Goal: Task Accomplishment & Management: Use online tool/utility

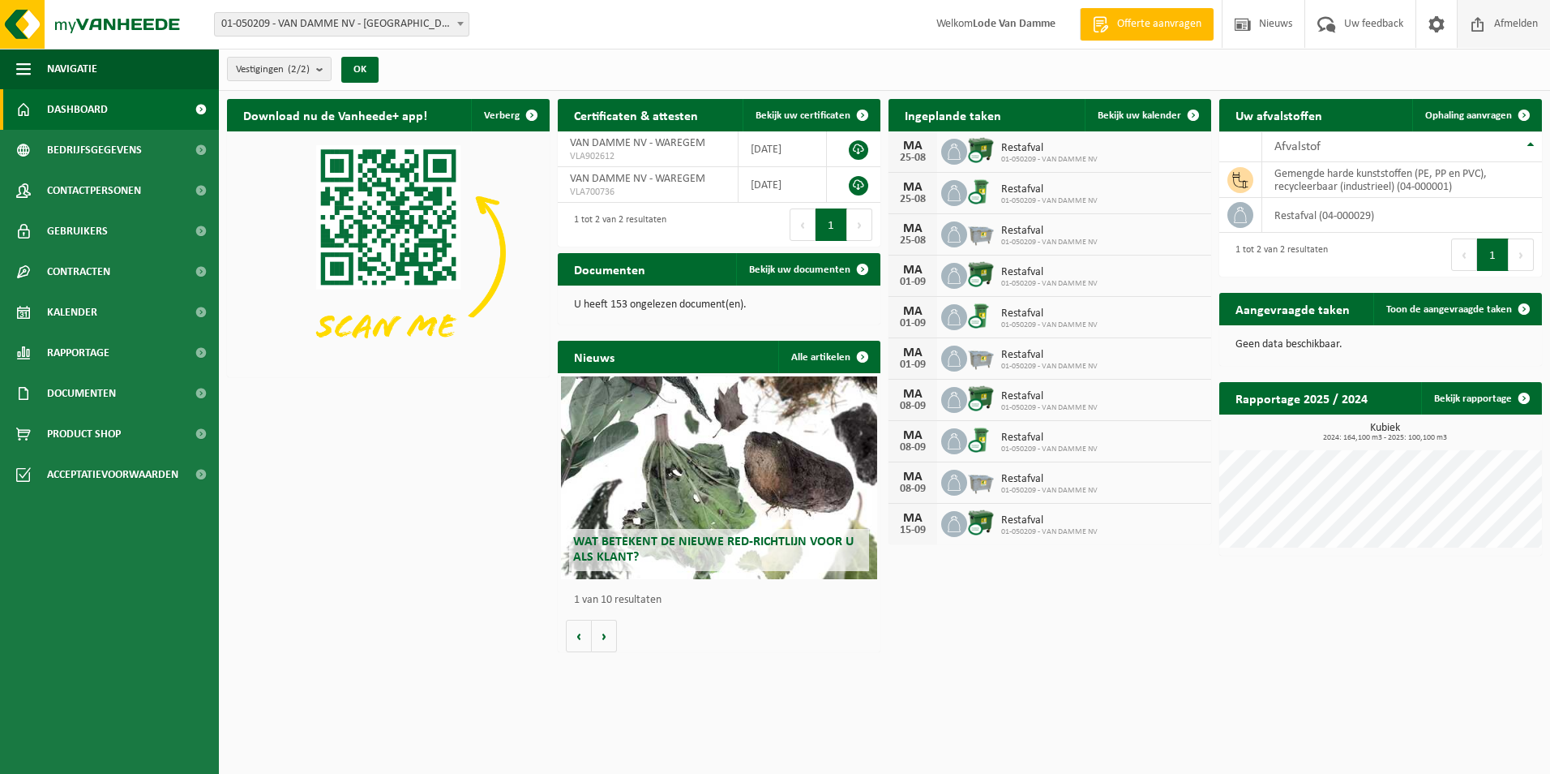
click at [1499, 19] on span "Afmelden" at bounding box center [1516, 24] width 52 height 48
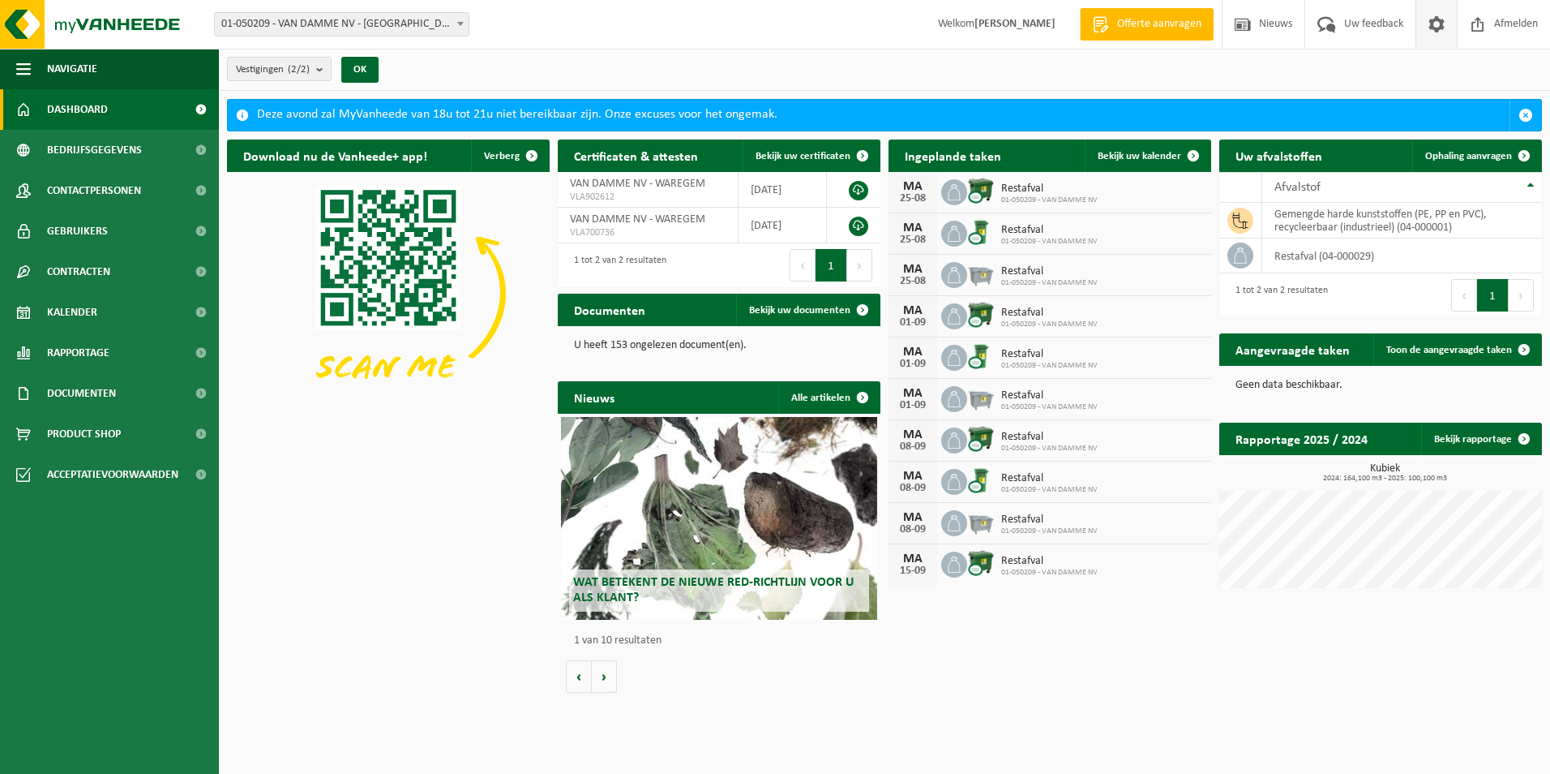
click at [1440, 24] on span at bounding box center [1437, 24] width 24 height 48
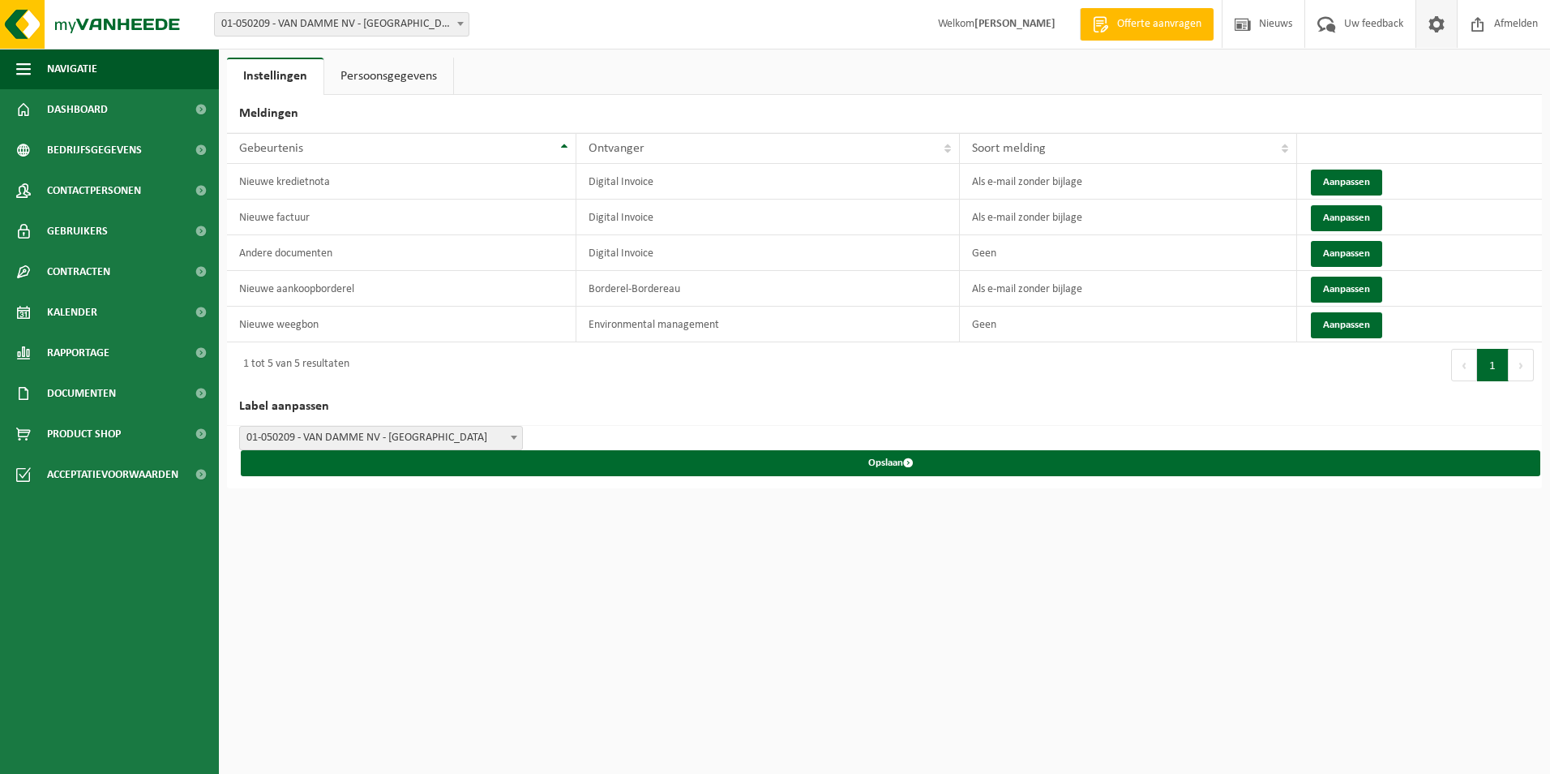
click at [395, 74] on link "Persoonsgegevens" at bounding box center [388, 76] width 129 height 37
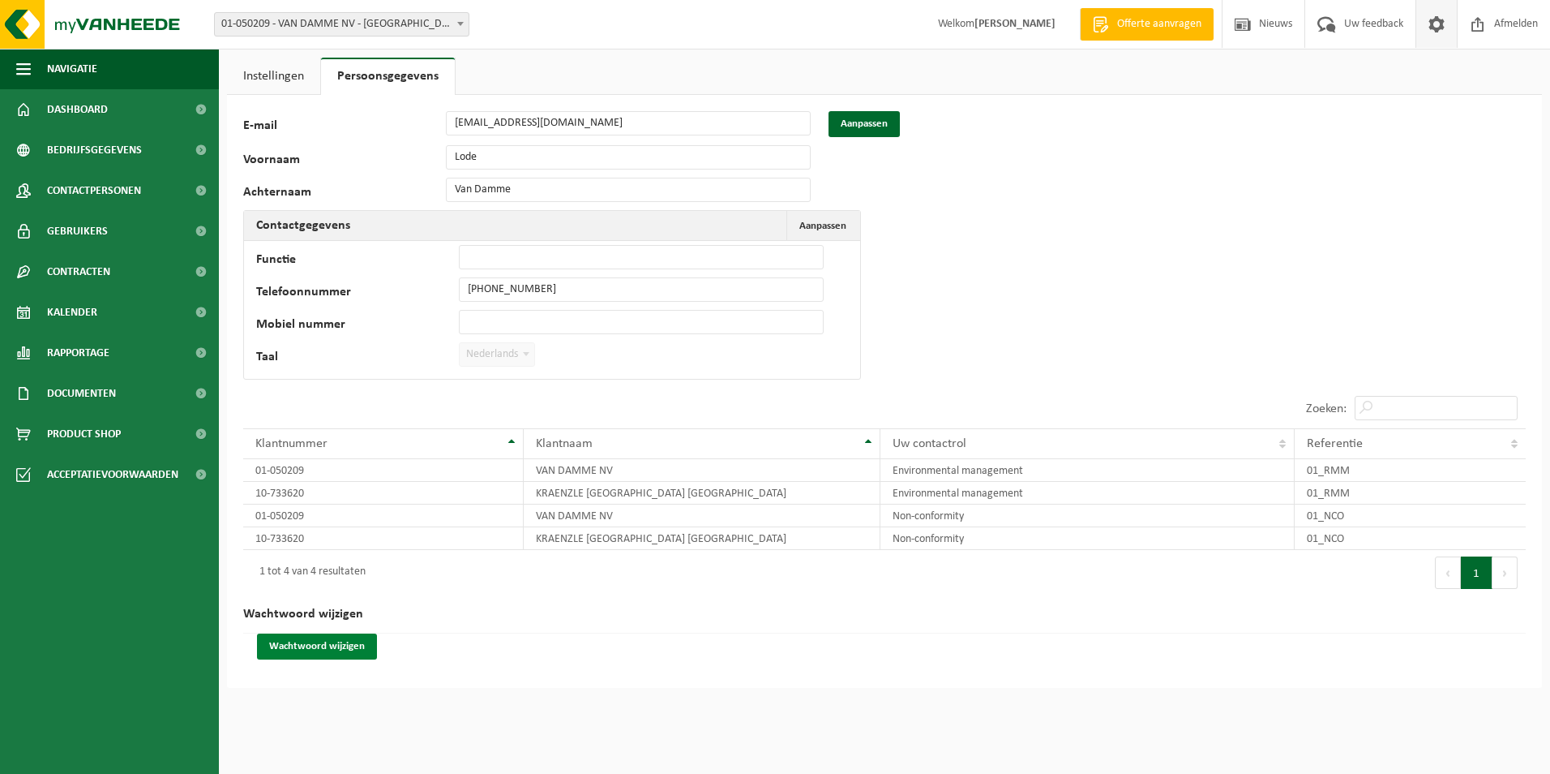
click at [338, 642] on button "Wachtwoord wijzigen" at bounding box center [317, 646] width 120 height 26
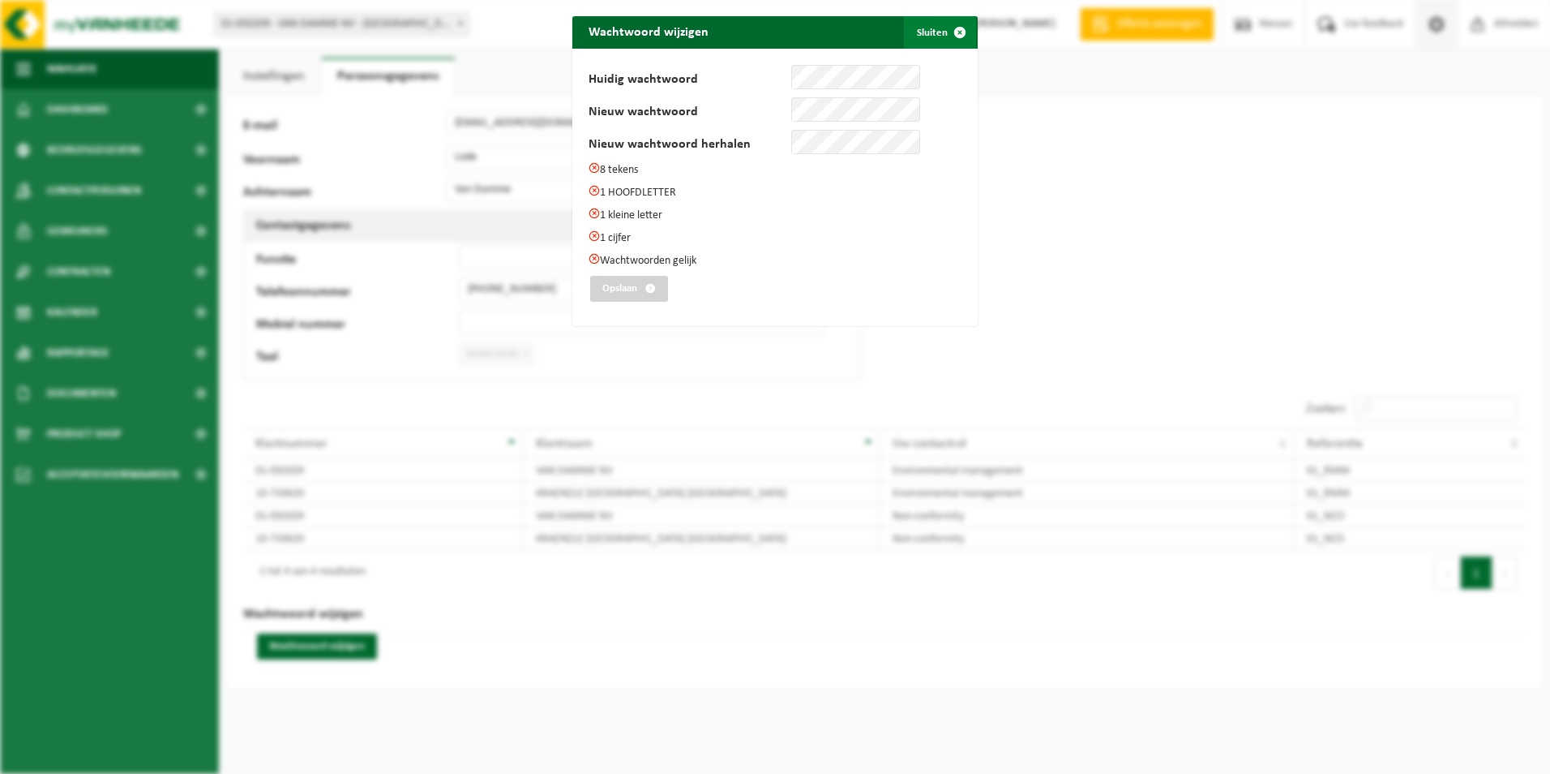
click at [952, 32] on span "submit" at bounding box center [960, 32] width 32 height 32
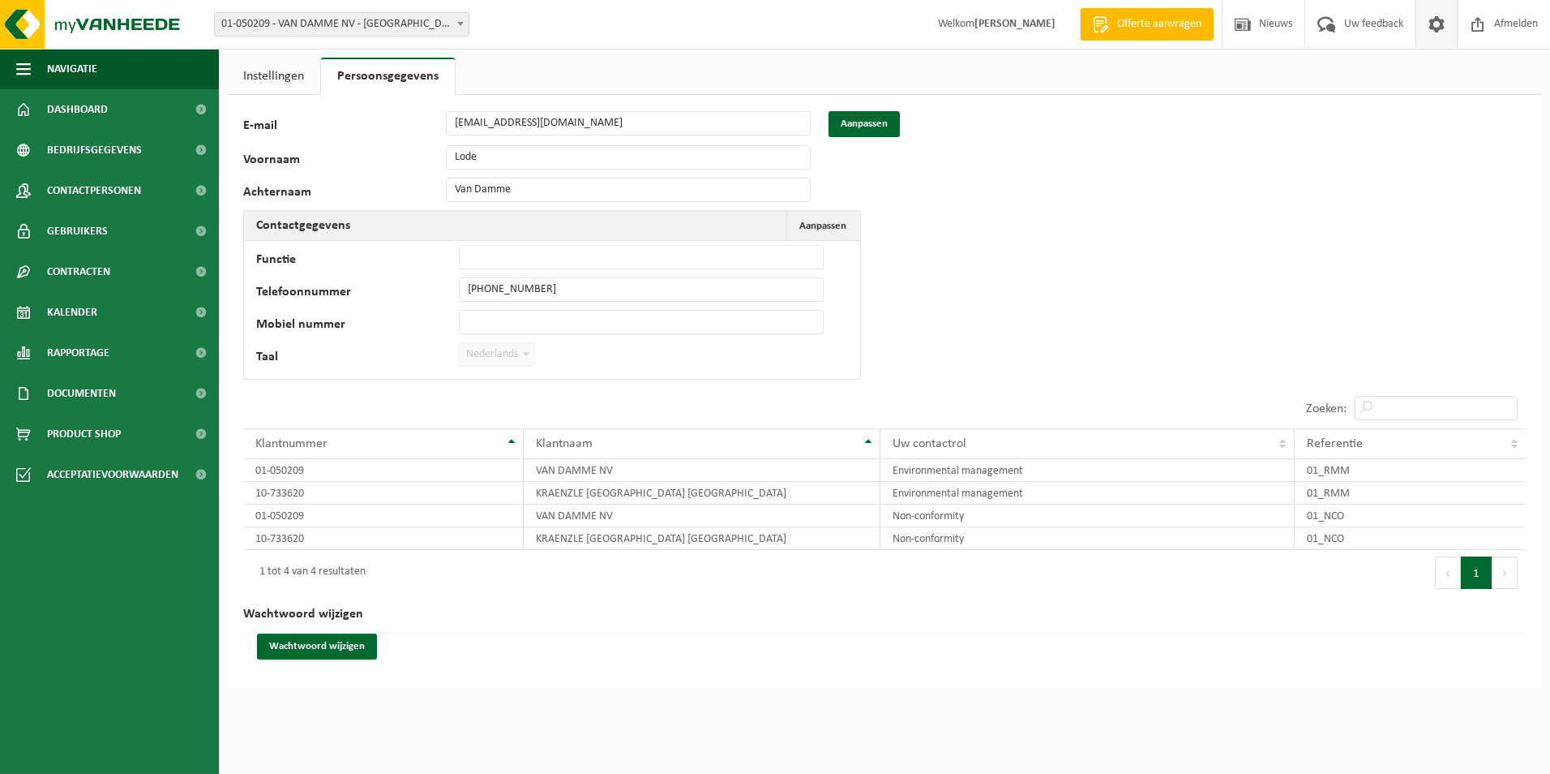
click at [264, 71] on link "Instellingen" at bounding box center [273, 76] width 93 height 37
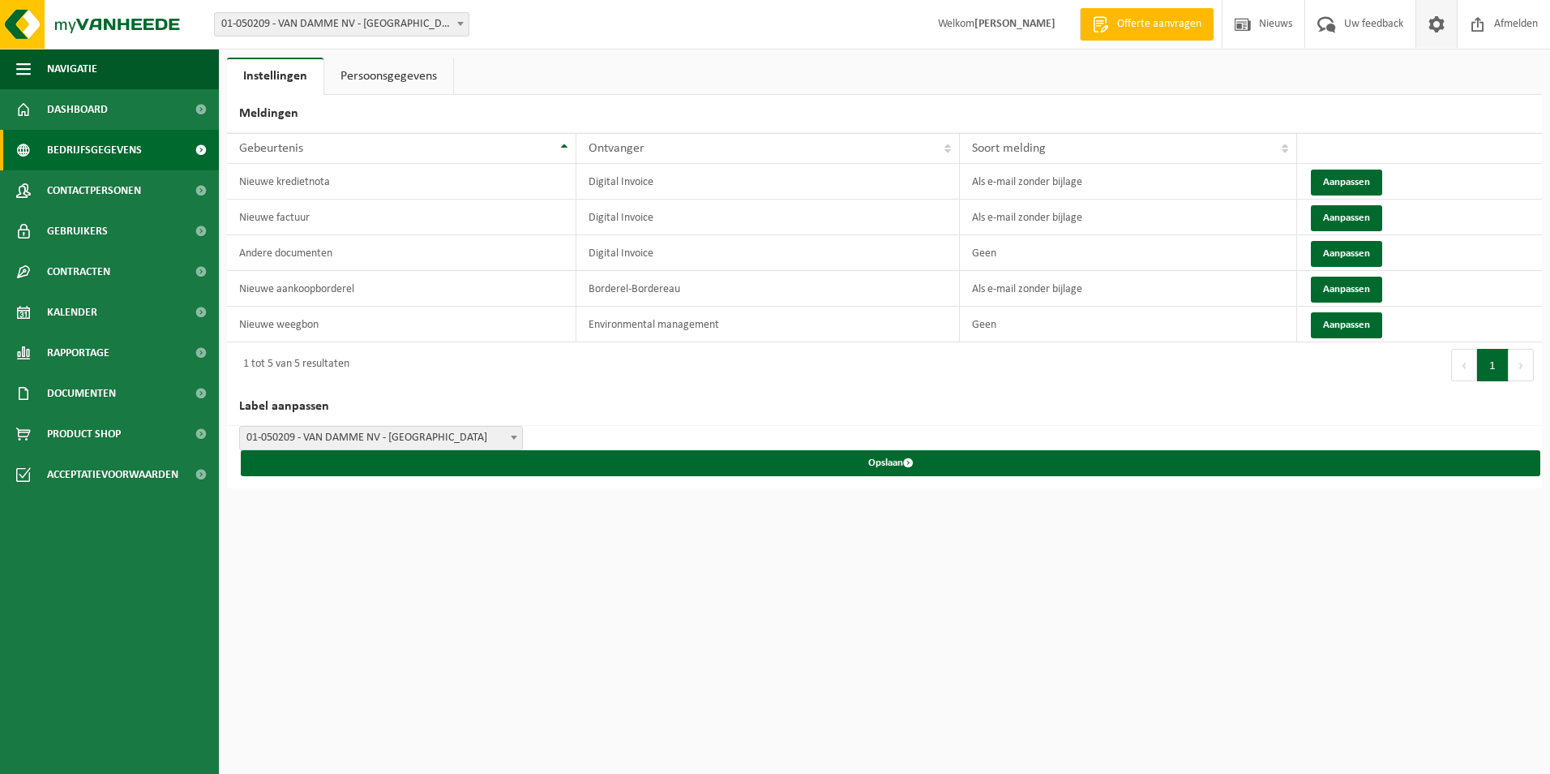
click at [122, 148] on span "Bedrijfsgegevens" at bounding box center [94, 150] width 95 height 41
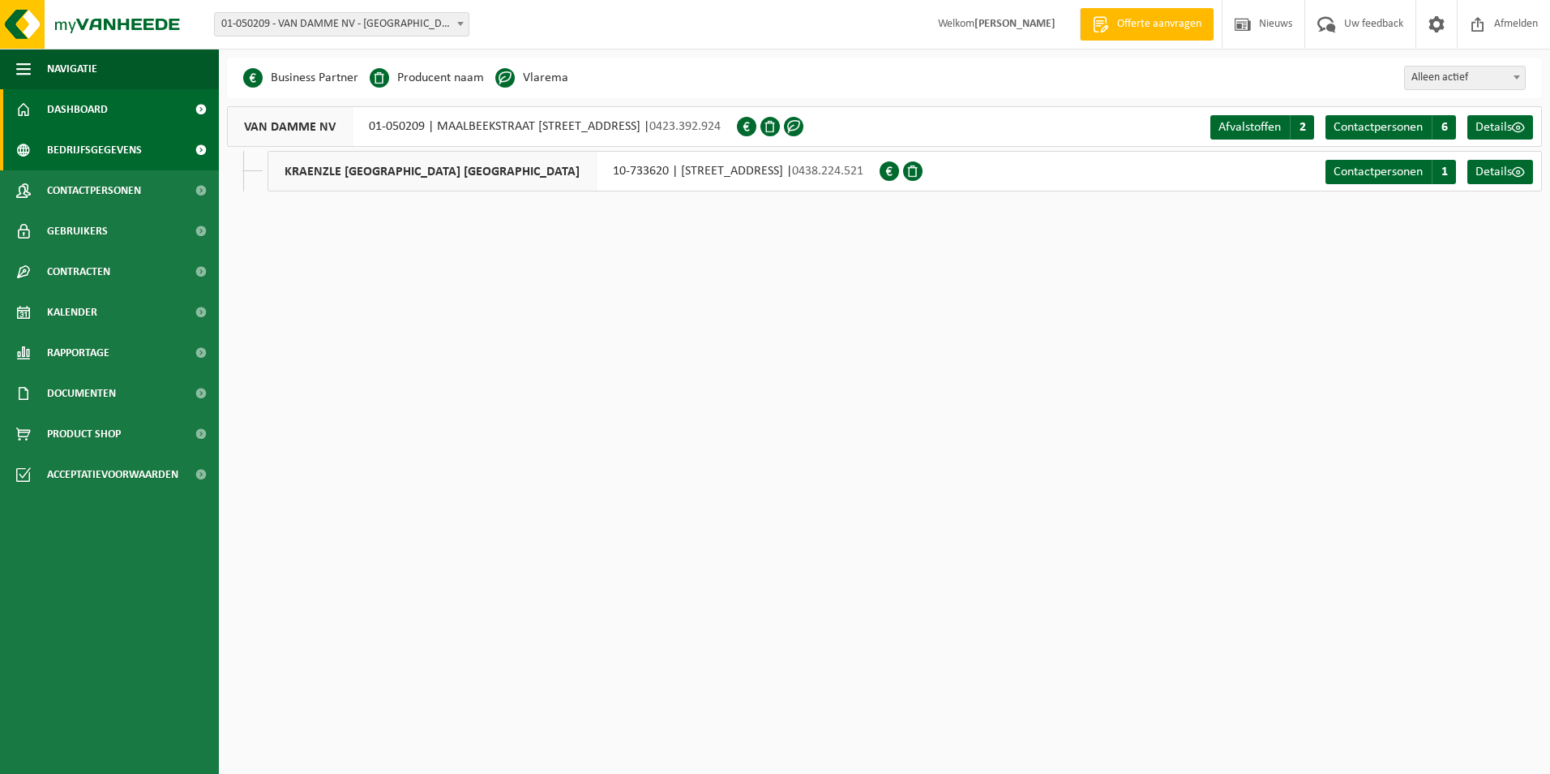
click at [113, 103] on link "Dashboard" at bounding box center [109, 109] width 219 height 41
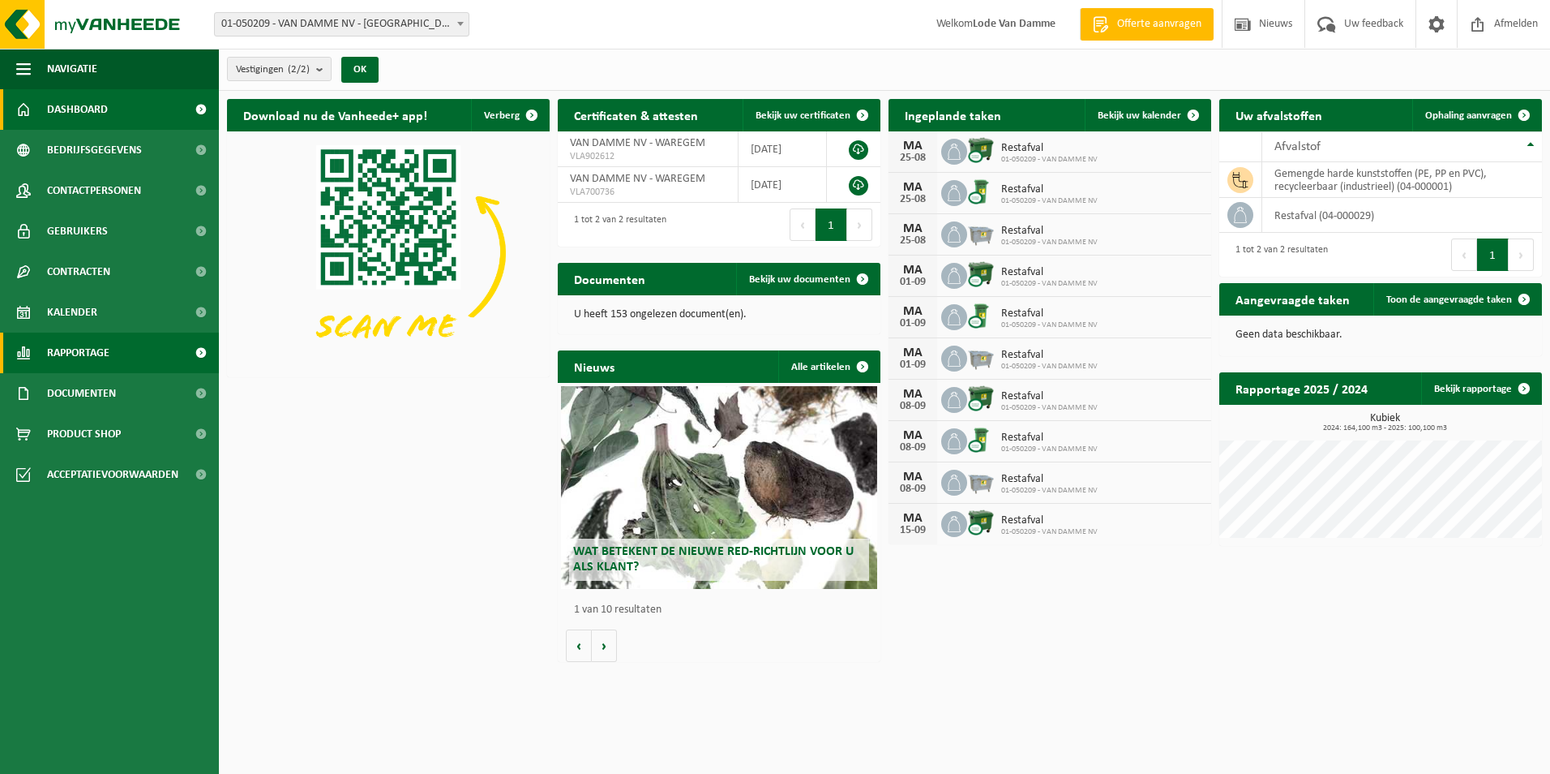
click at [95, 349] on span "Rapportage" at bounding box center [78, 352] width 62 height 41
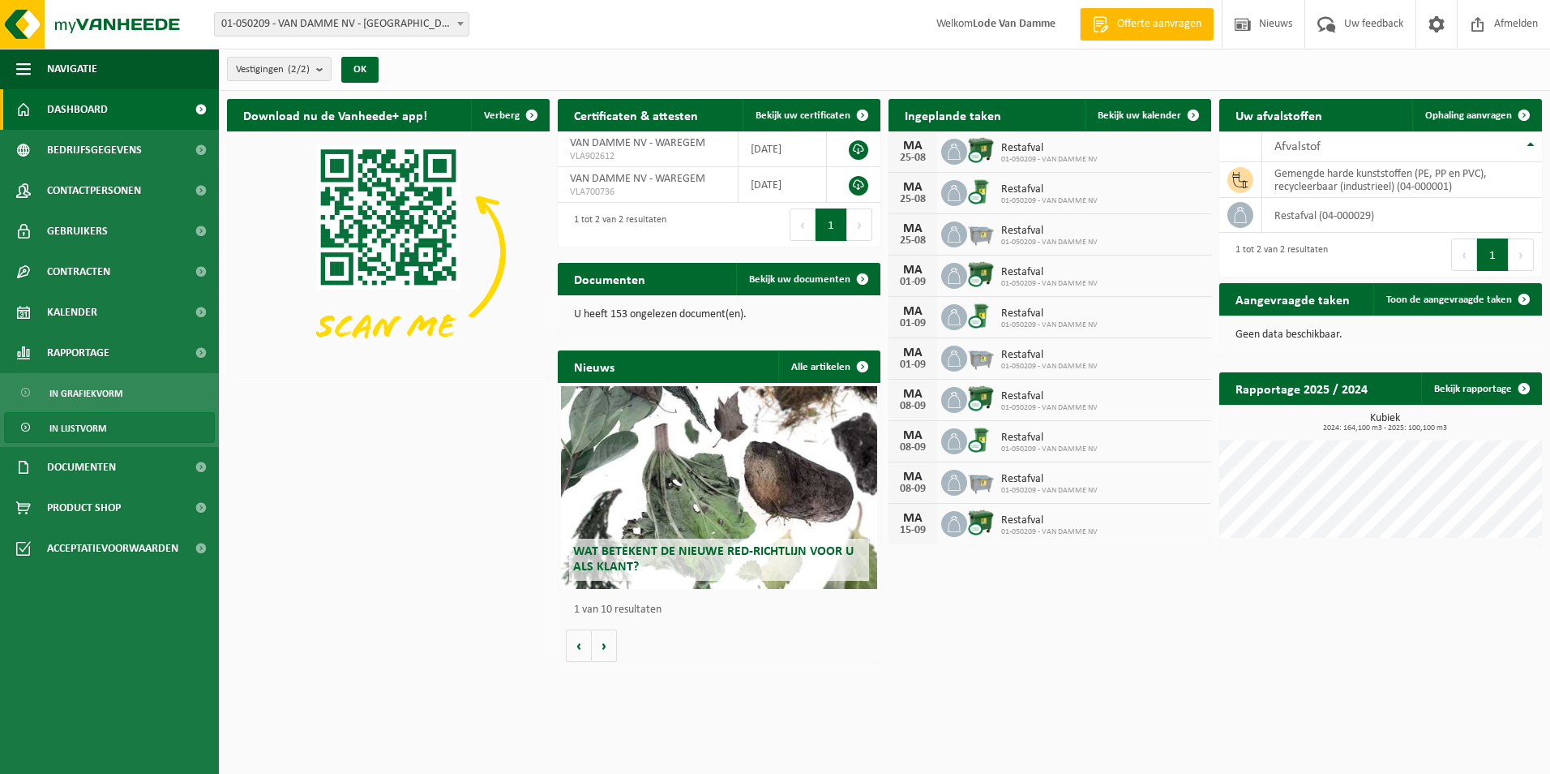
click at [109, 426] on link "In lijstvorm" at bounding box center [109, 427] width 211 height 31
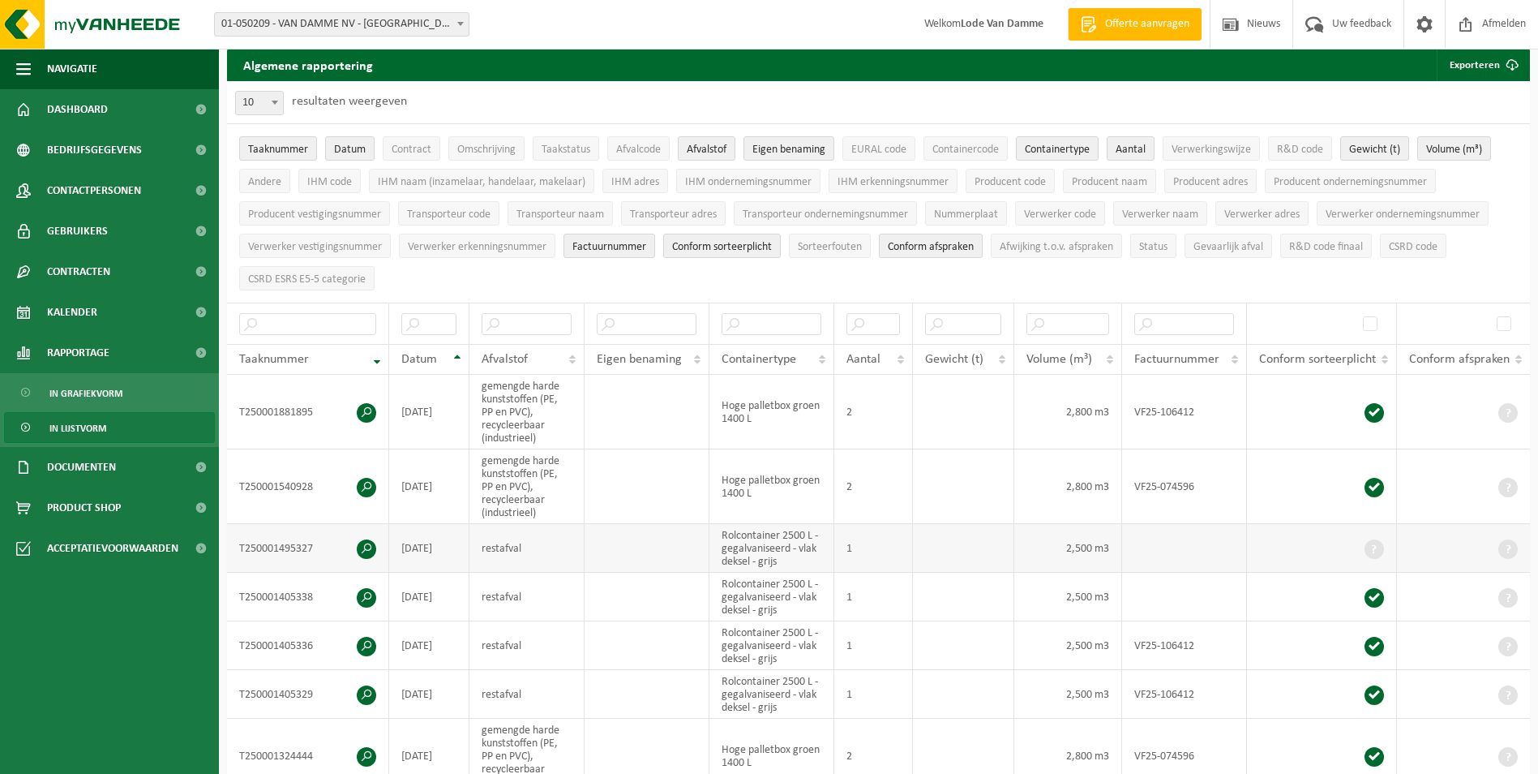
scroll to position [81, 0]
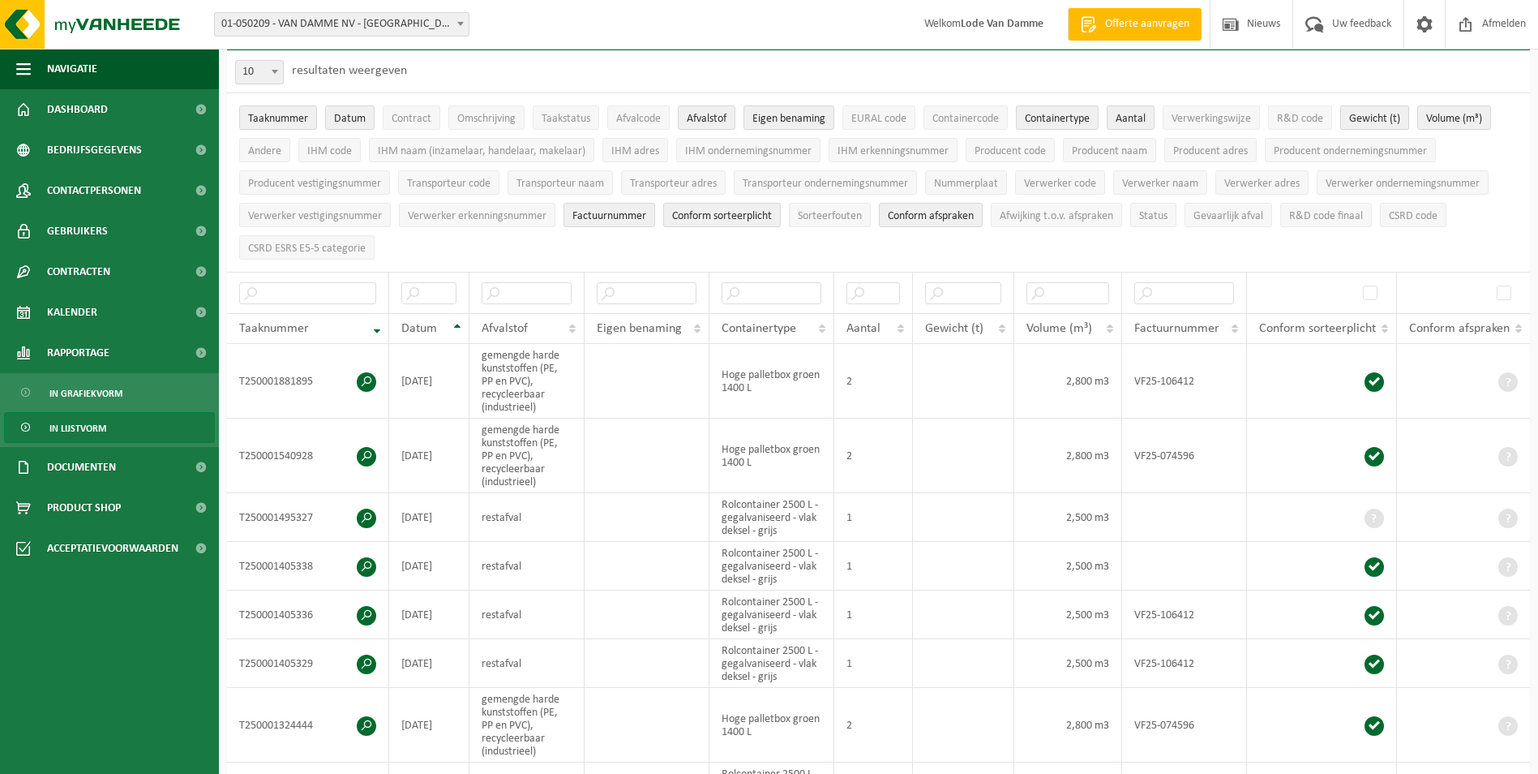
click at [1393, 114] on span "Gewicht (t)" at bounding box center [1374, 119] width 51 height 12
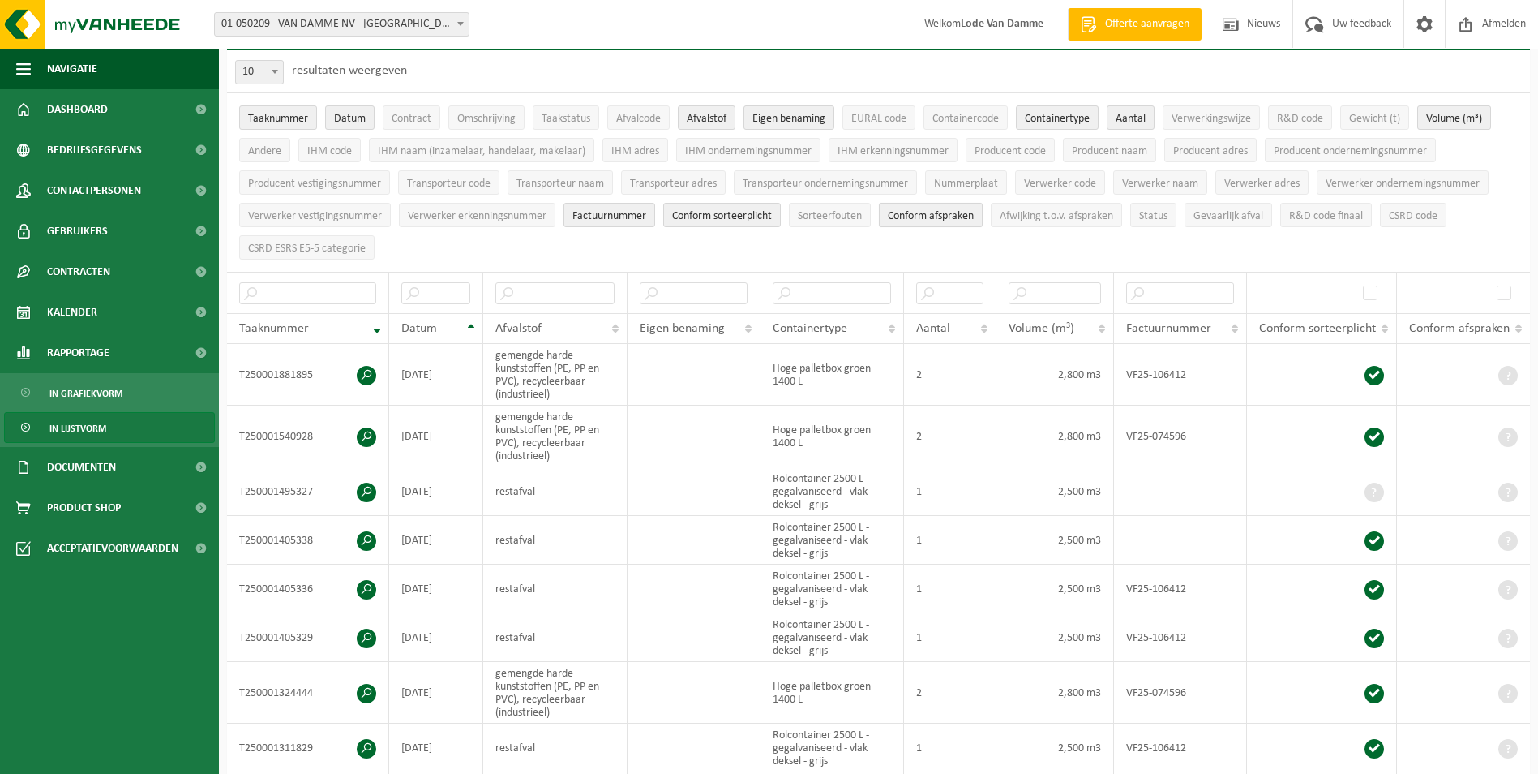
click at [933, 215] on span "Conform afspraken" at bounding box center [931, 216] width 86 height 12
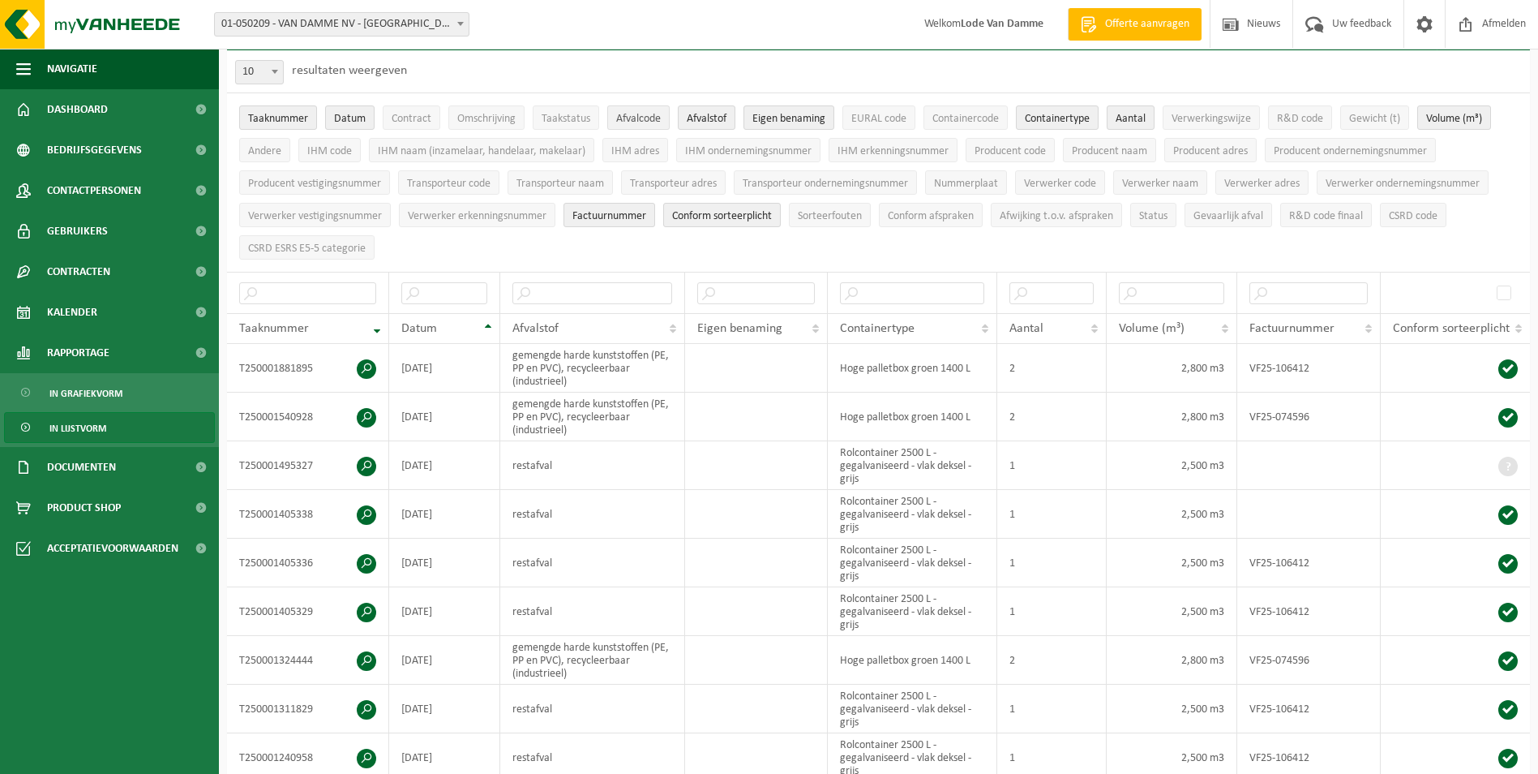
click at [628, 114] on span "Afvalcode" at bounding box center [638, 119] width 45 height 12
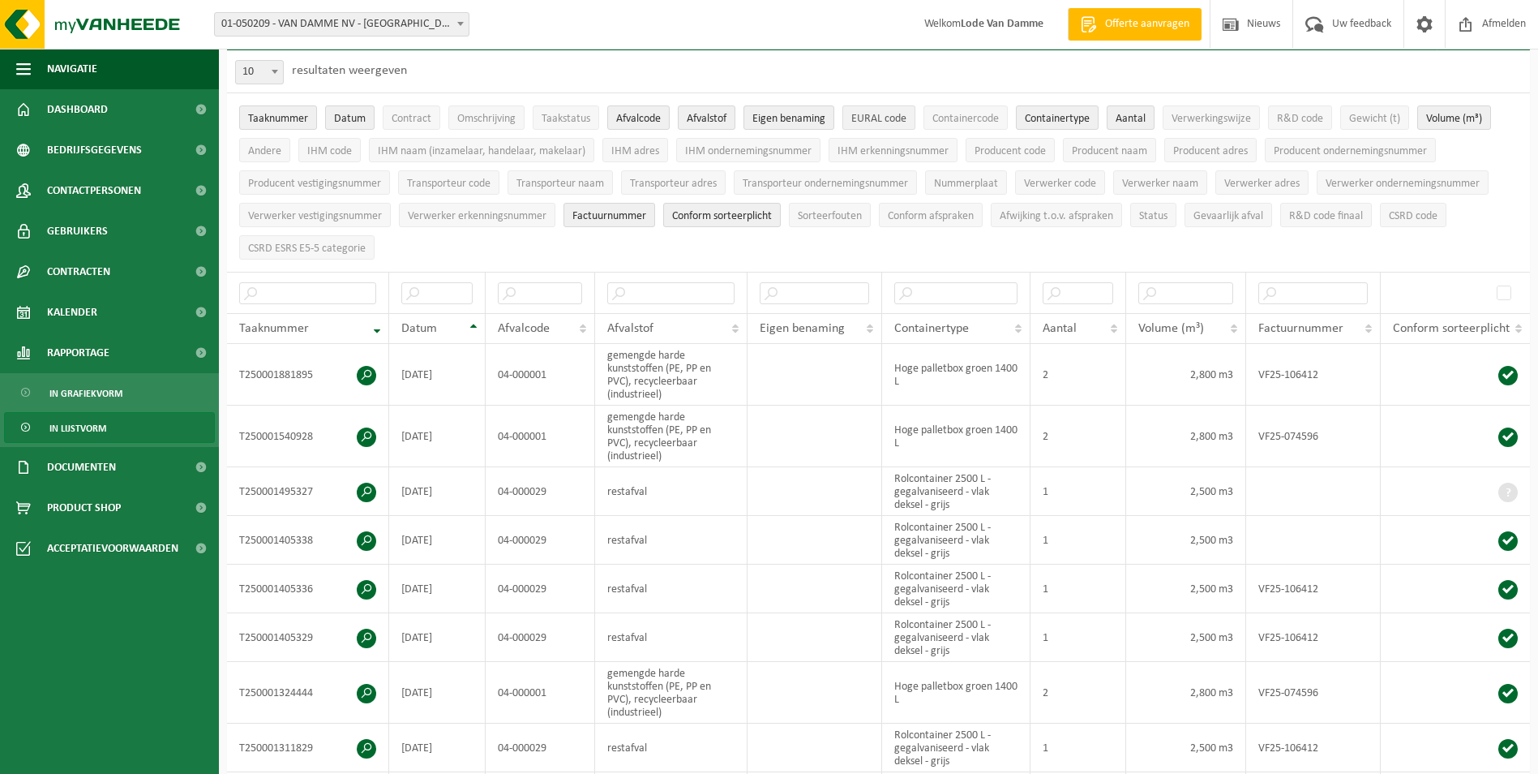
click at [875, 113] on span "EURAL code" at bounding box center [878, 119] width 55 height 12
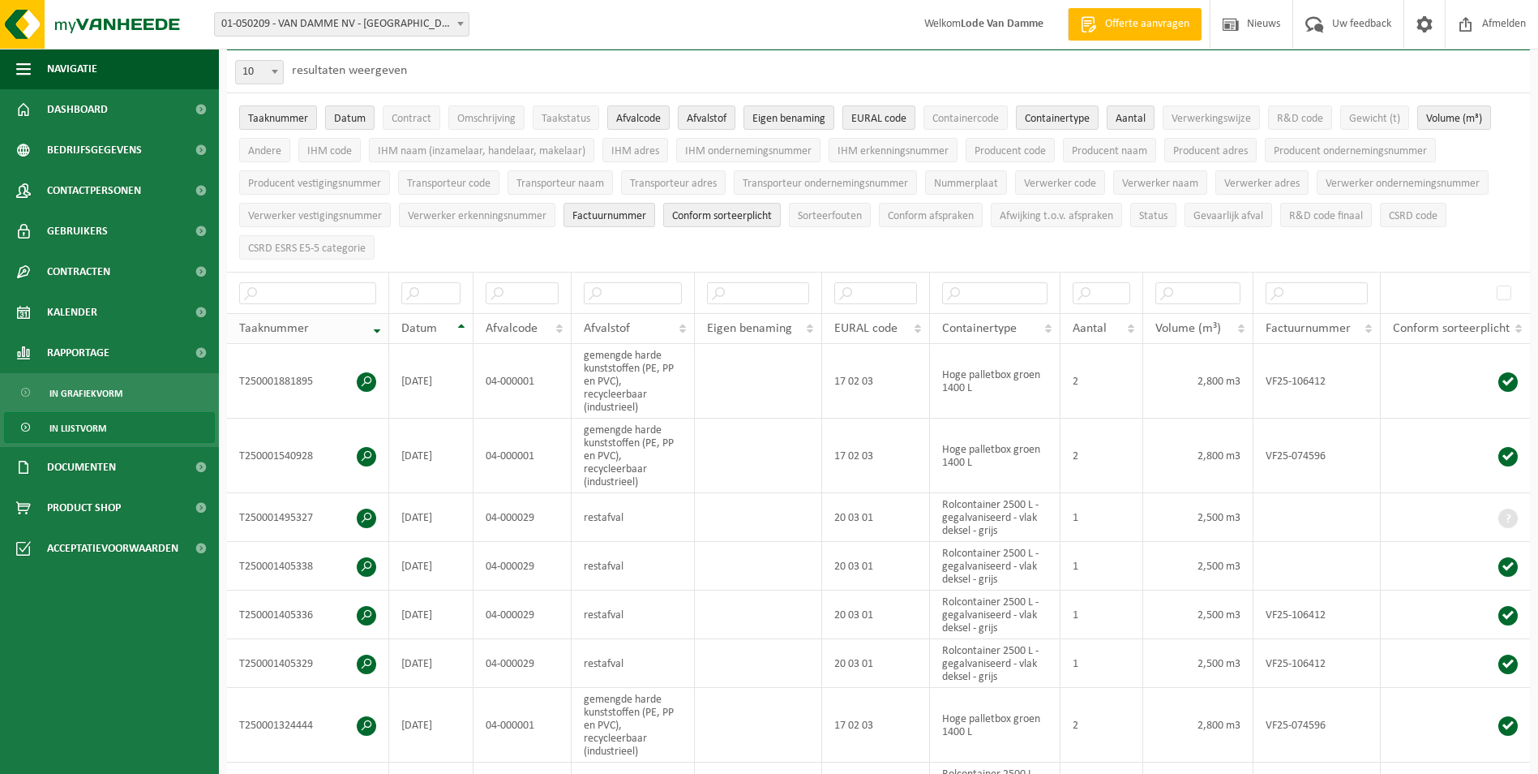
click at [375, 324] on th "Taaknummer" at bounding box center [308, 328] width 162 height 31
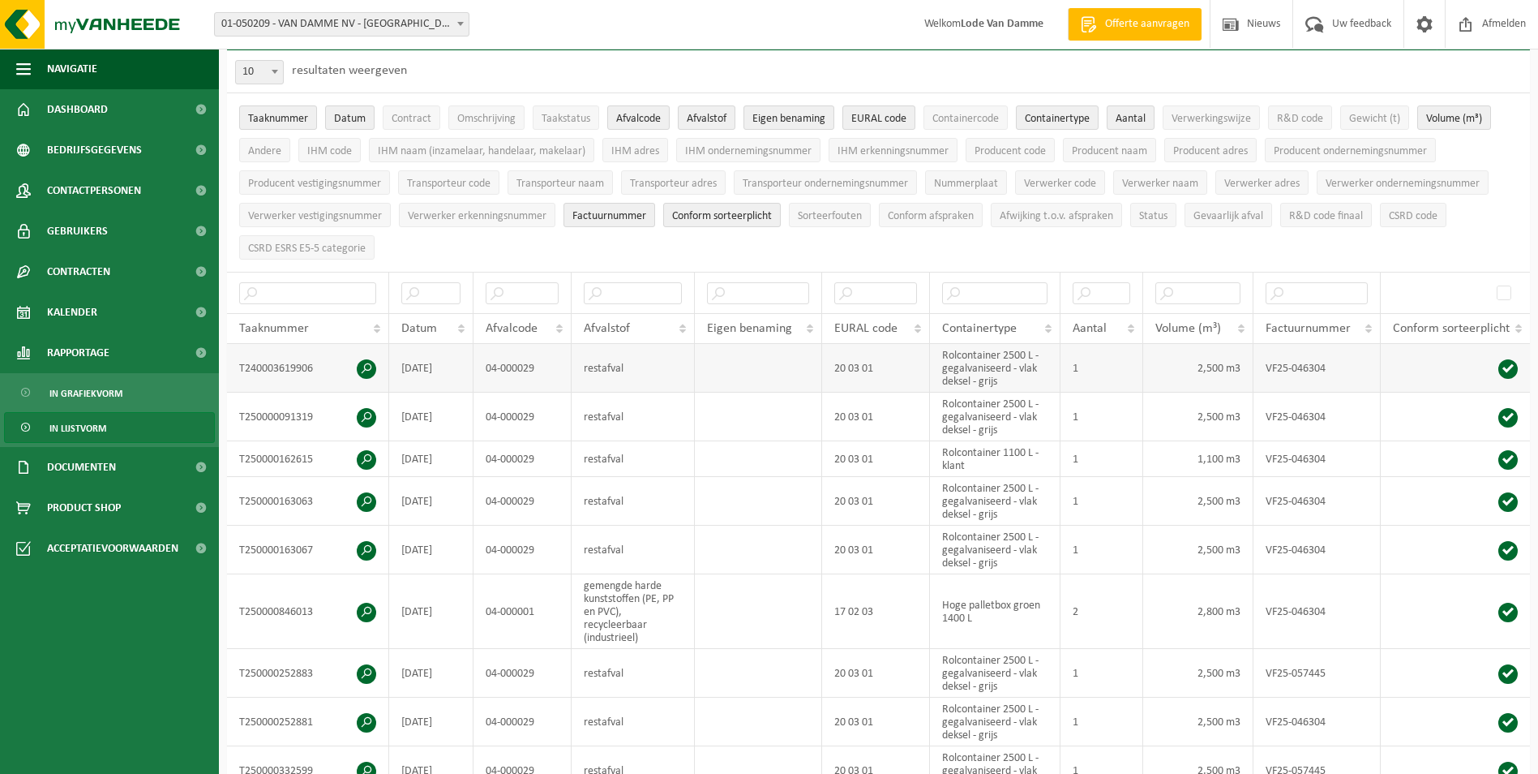
click at [363, 360] on span at bounding box center [366, 368] width 19 height 19
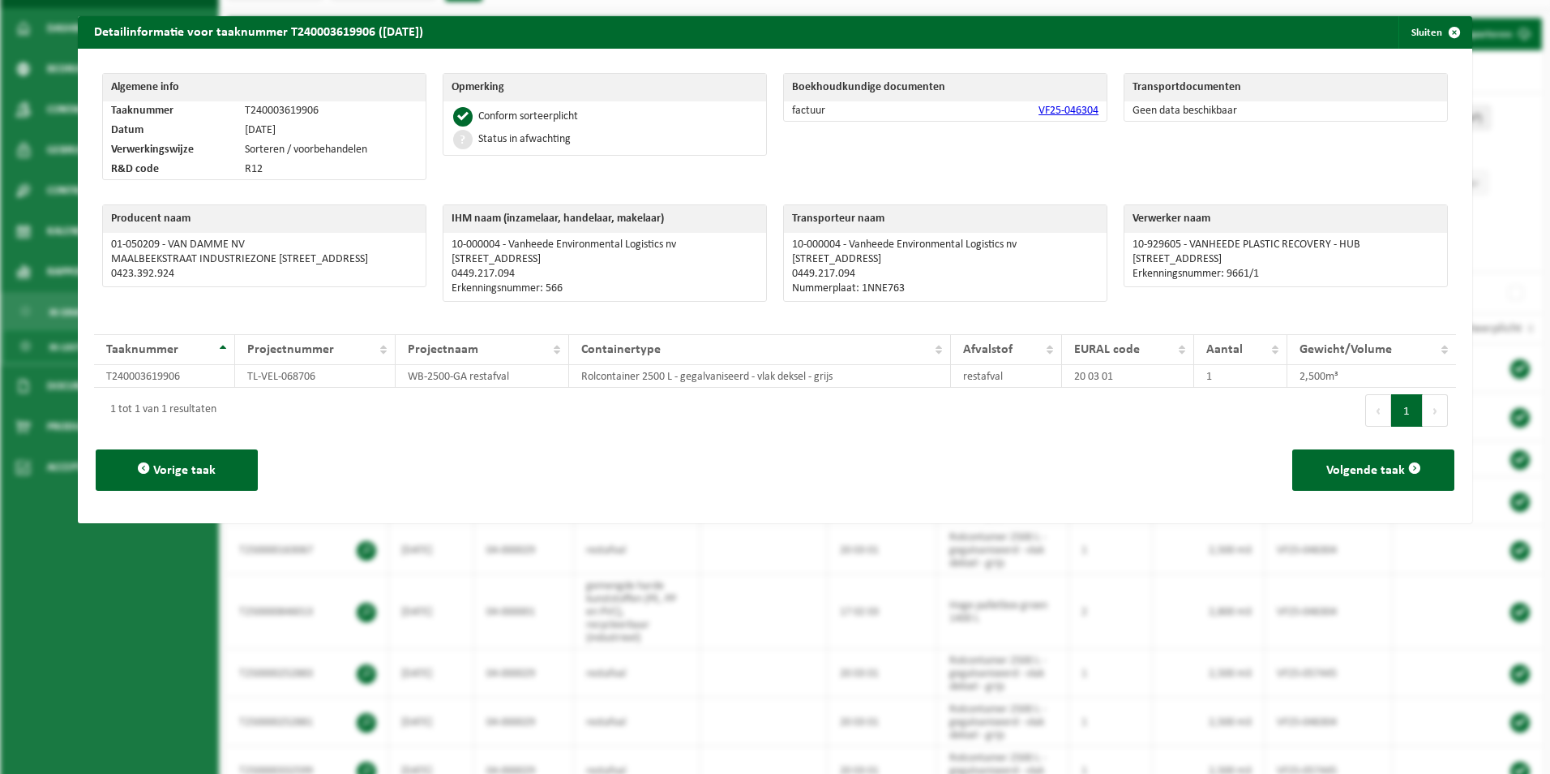
click at [1524, 158] on div "Detailinformatie voor taaknummer T240003619906 (03-03-2025) Sluiten Algemene in…" at bounding box center [775, 387] width 1550 height 774
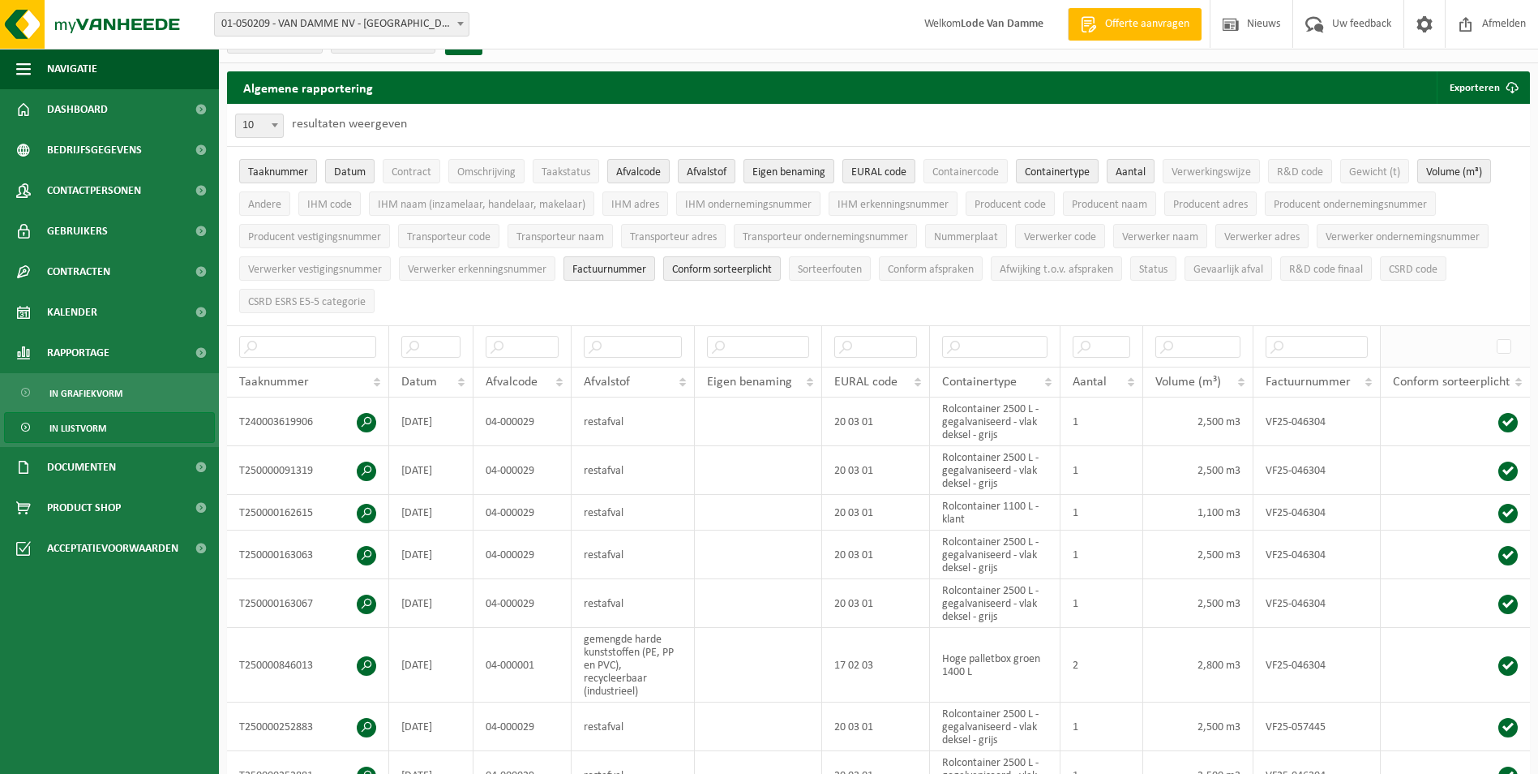
scroll to position [0, 0]
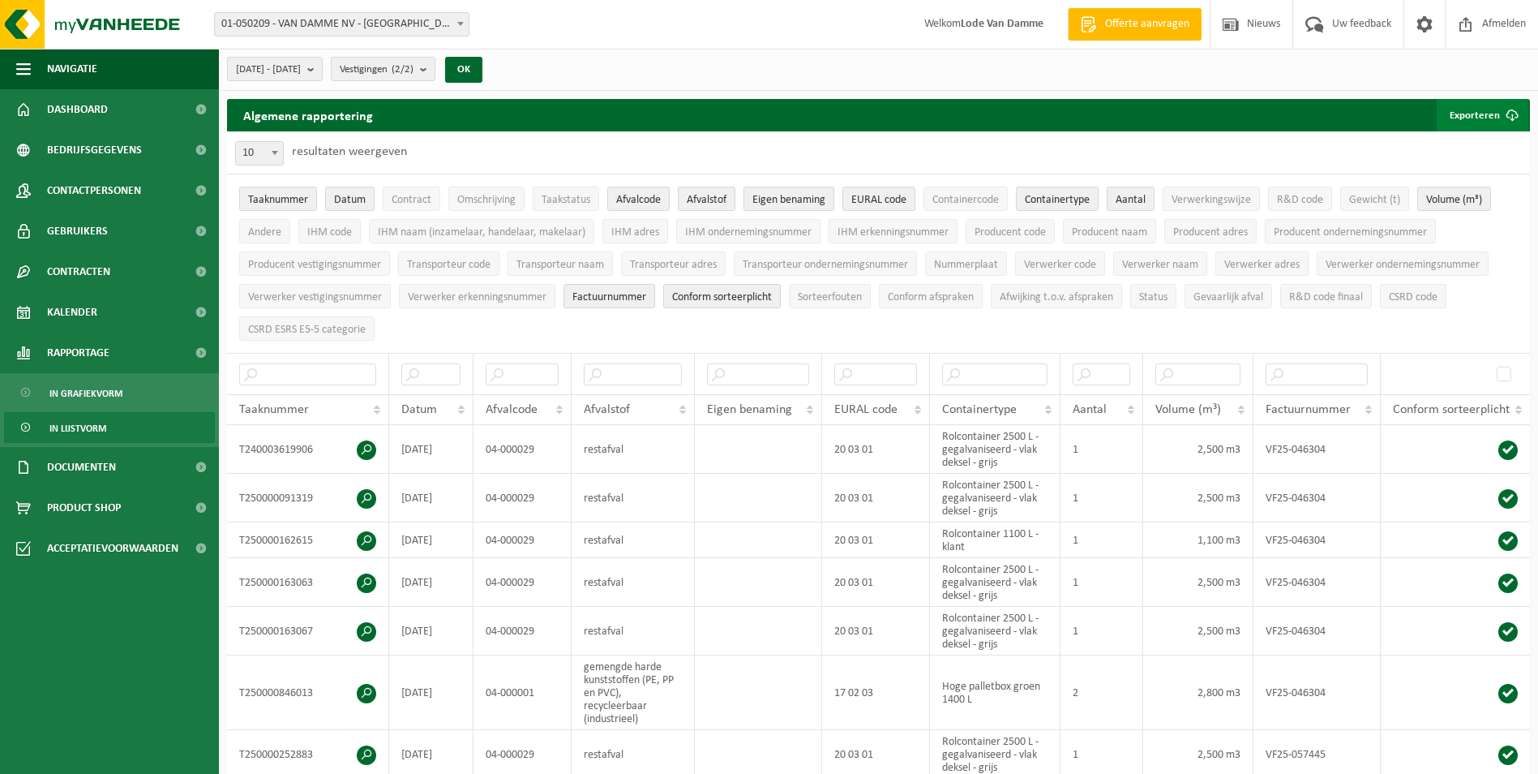
click at [1493, 115] on button "Exporteren" at bounding box center [1483, 115] width 92 height 32
click at [1485, 179] on link "Alle beschikbare kolommen" at bounding box center [1454, 180] width 147 height 32
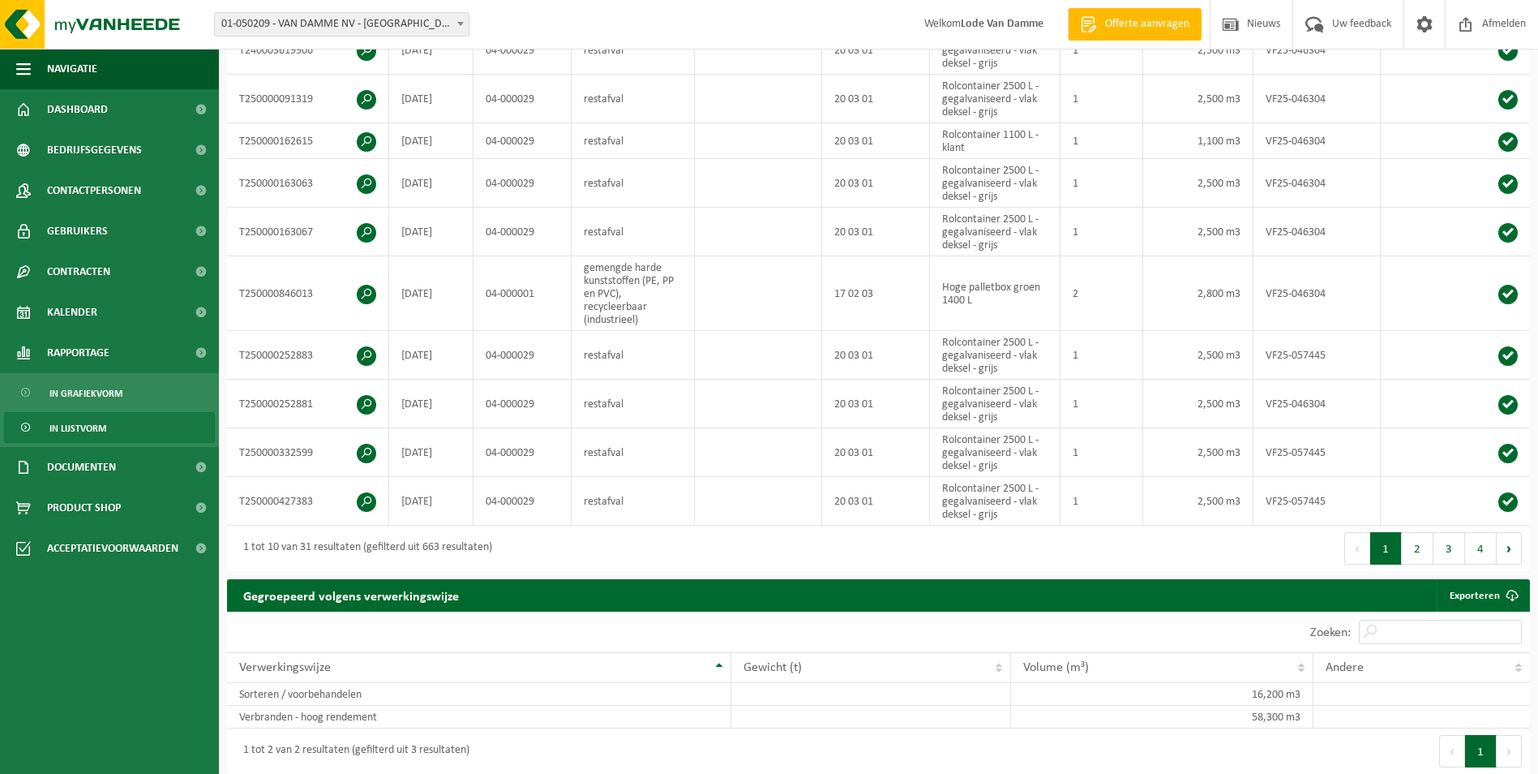
scroll to position [405, 0]
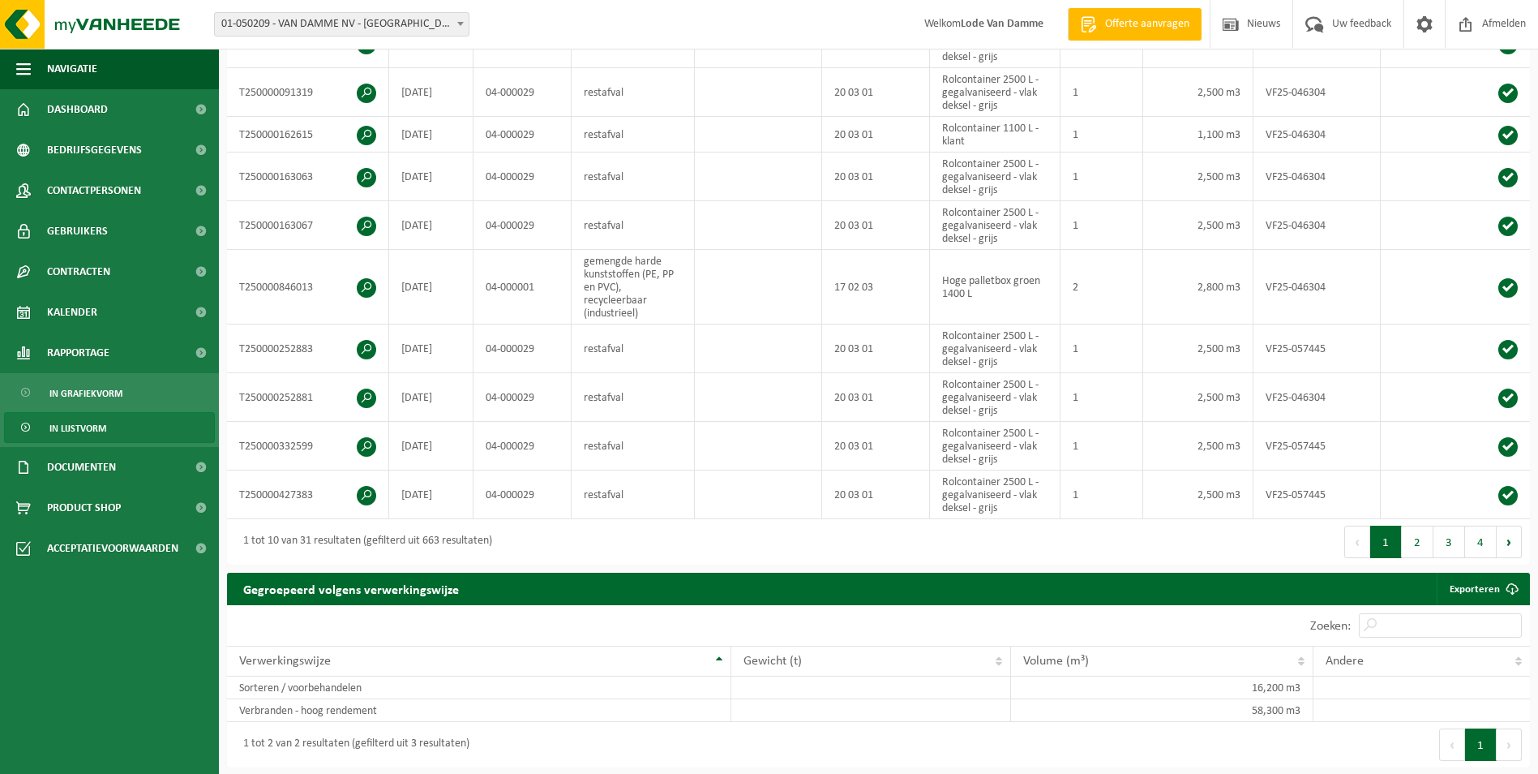
click at [1419, 534] on button "2" at bounding box center [1418, 541] width 32 height 32
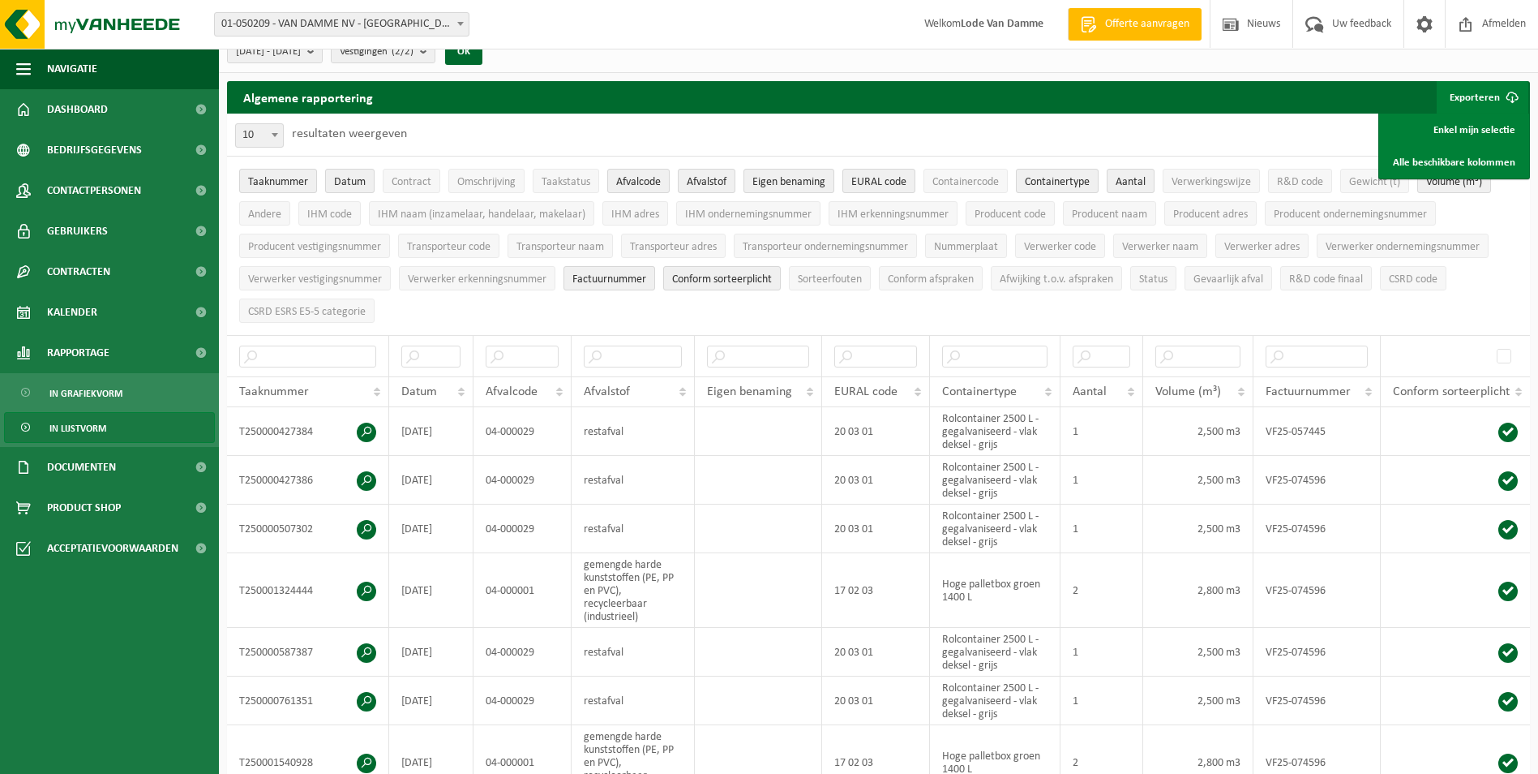
scroll to position [13, 0]
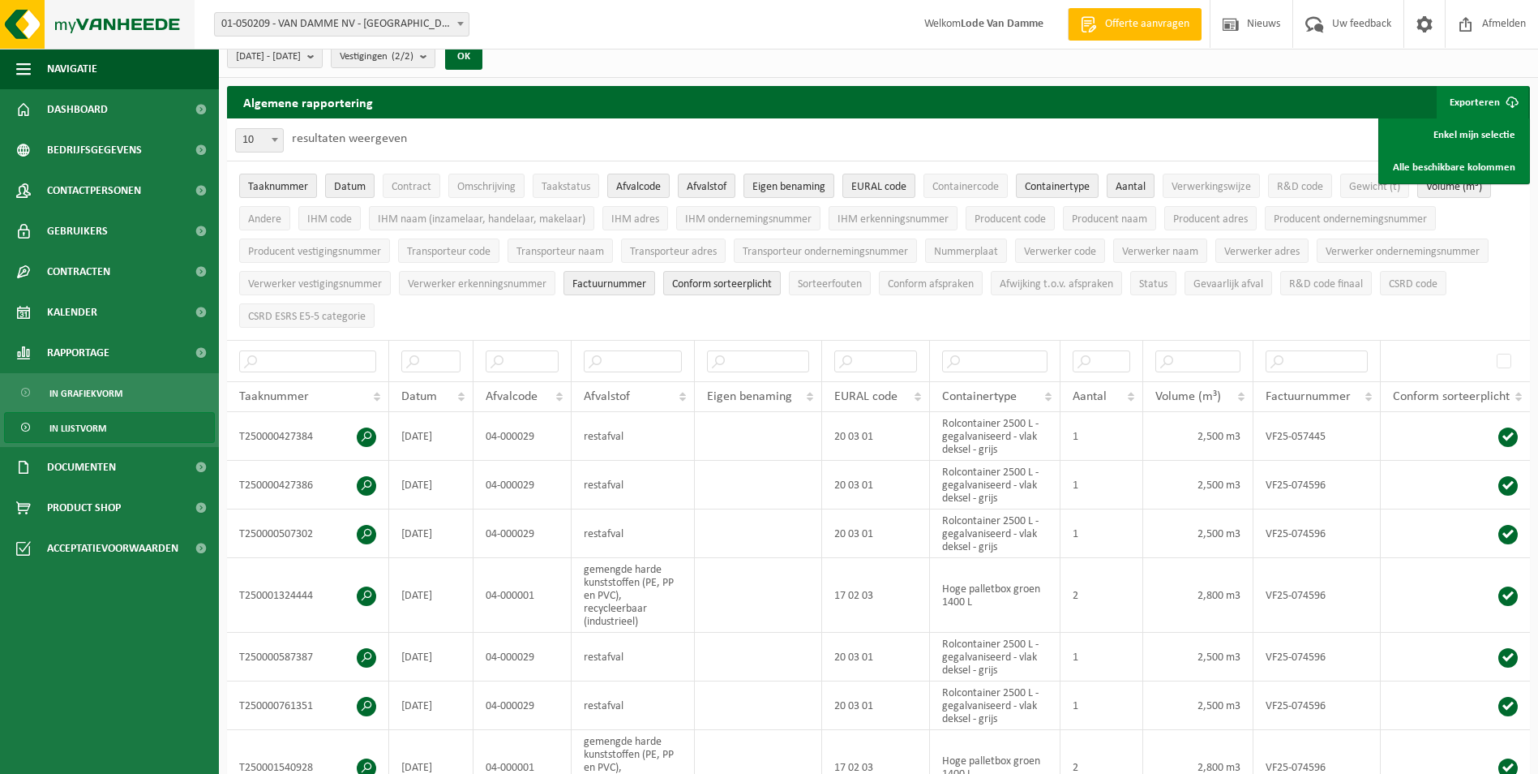
click at [131, 24] on img at bounding box center [97, 24] width 195 height 49
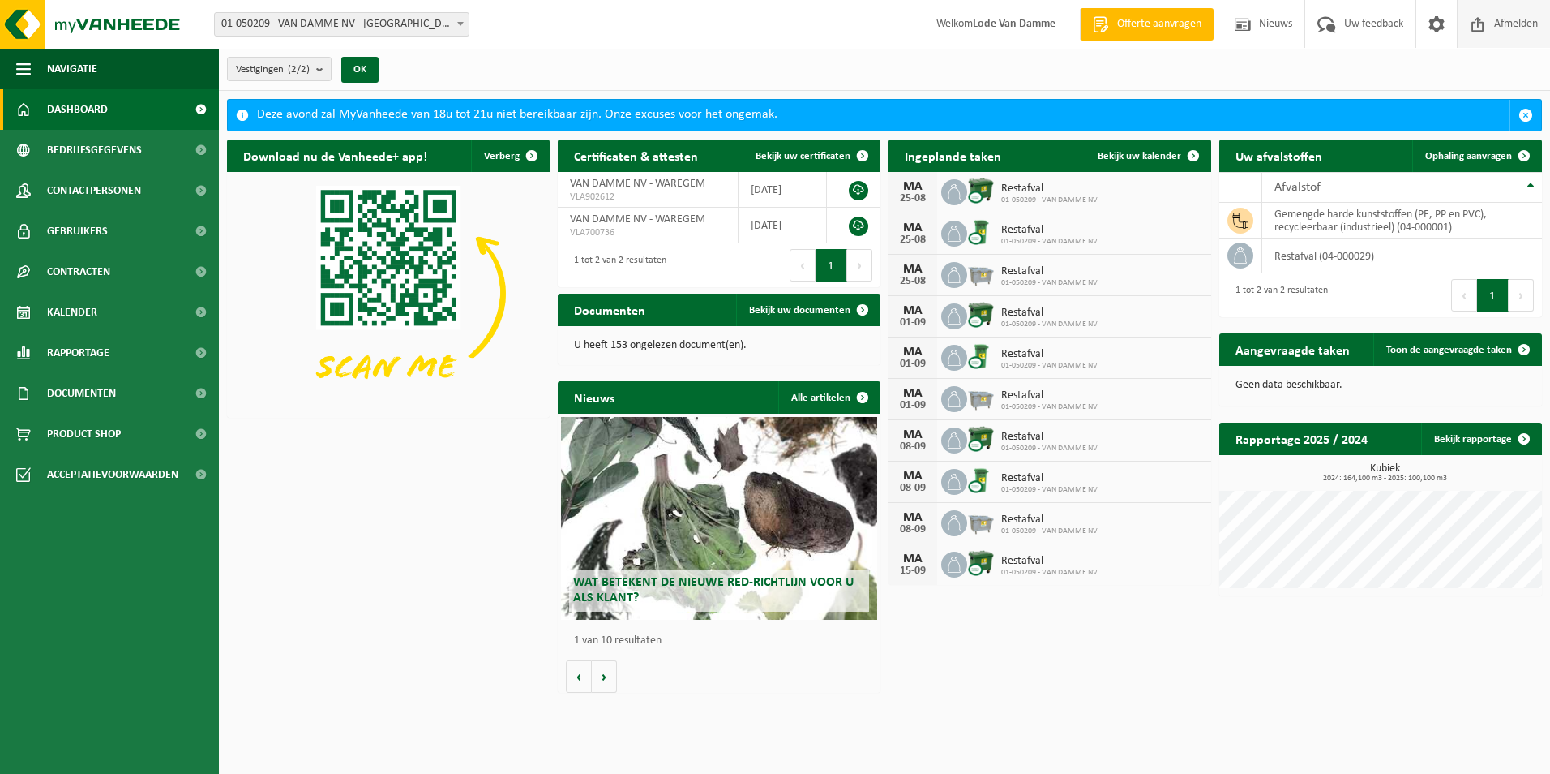
click at [1499, 28] on span "Afmelden" at bounding box center [1516, 24] width 52 height 48
